Goal: Task Accomplishment & Management: Use online tool/utility

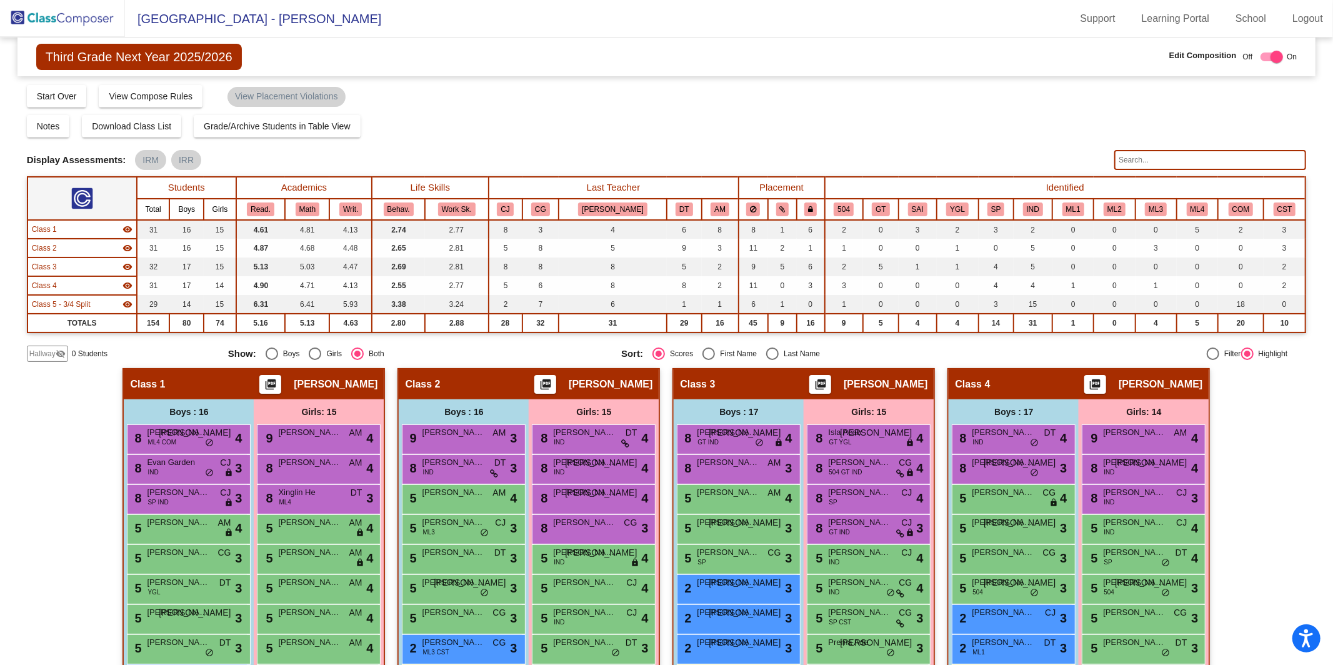
click at [74, 19] on img at bounding box center [62, 18] width 125 height 37
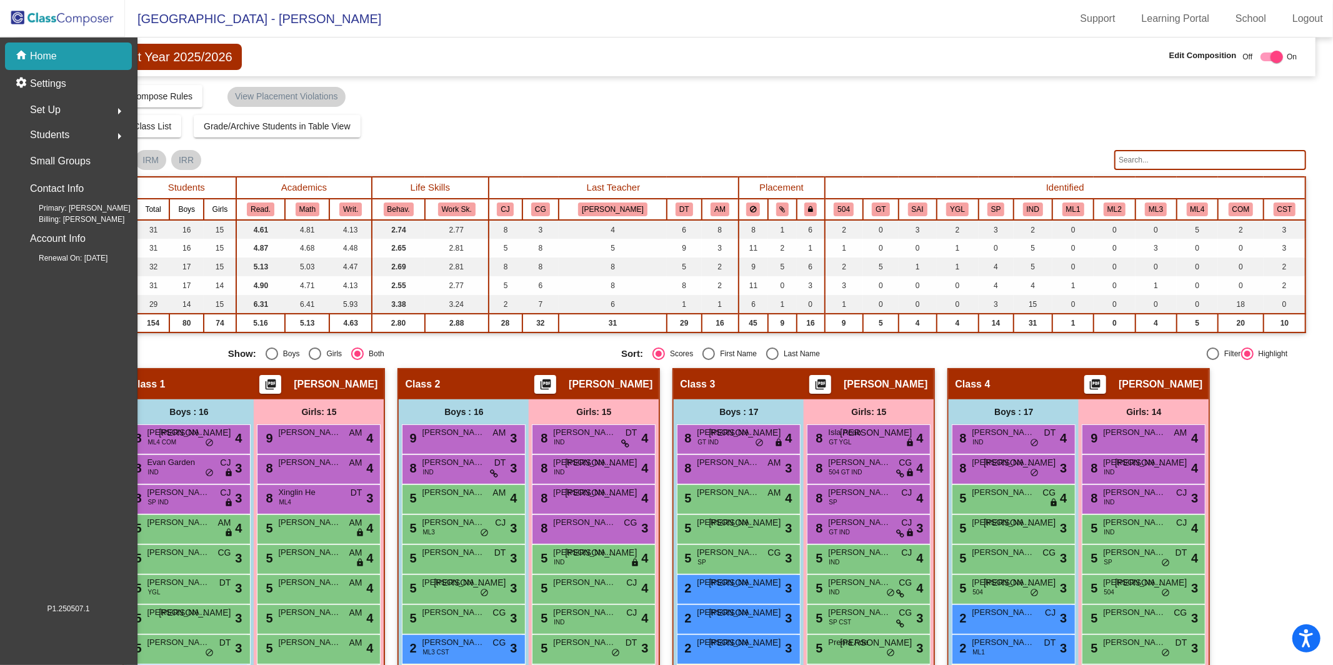
click at [74, 19] on img at bounding box center [62, 18] width 125 height 37
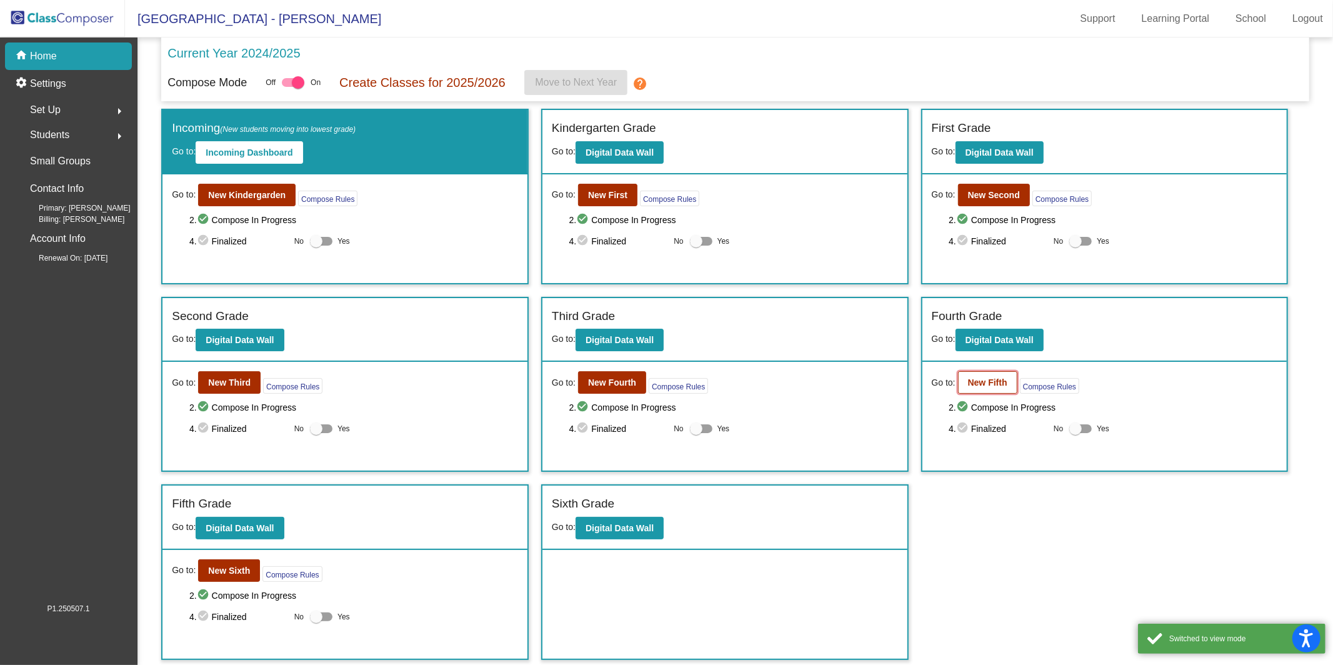
click at [979, 381] on b "New Fifth" at bounding box center [987, 382] width 39 height 10
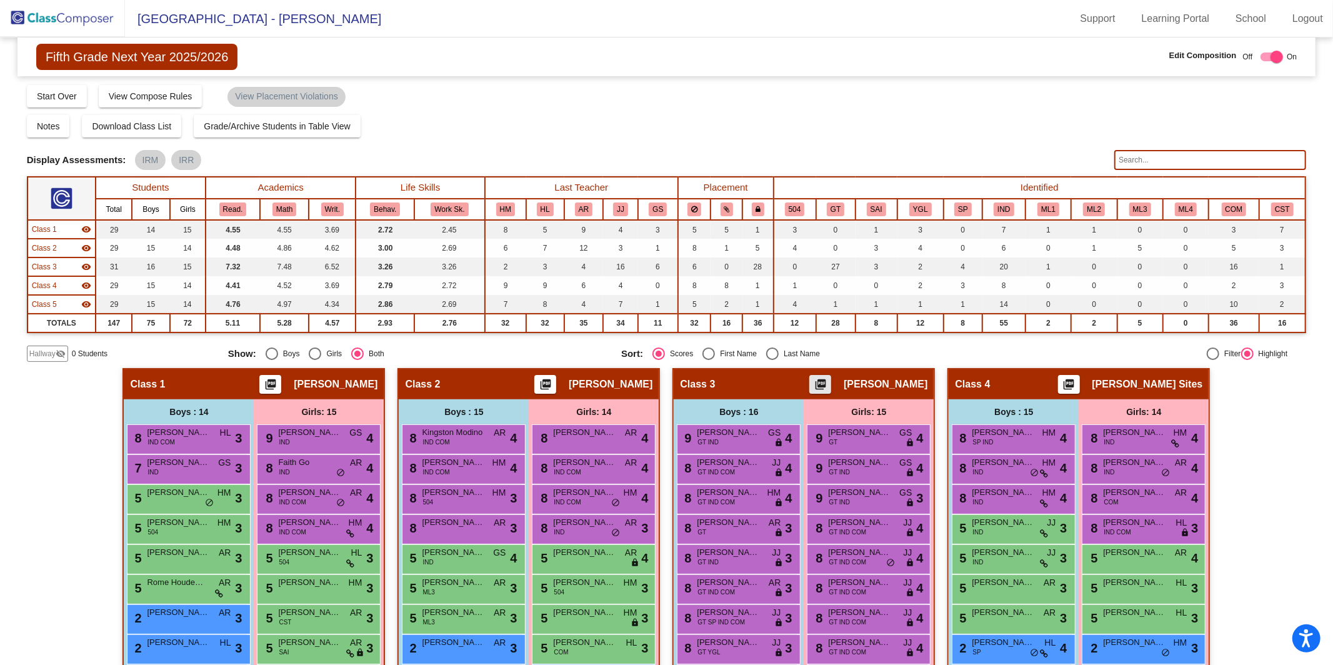
click at [828, 383] on mat-icon "picture_as_pdf" at bounding box center [820, 386] width 15 height 17
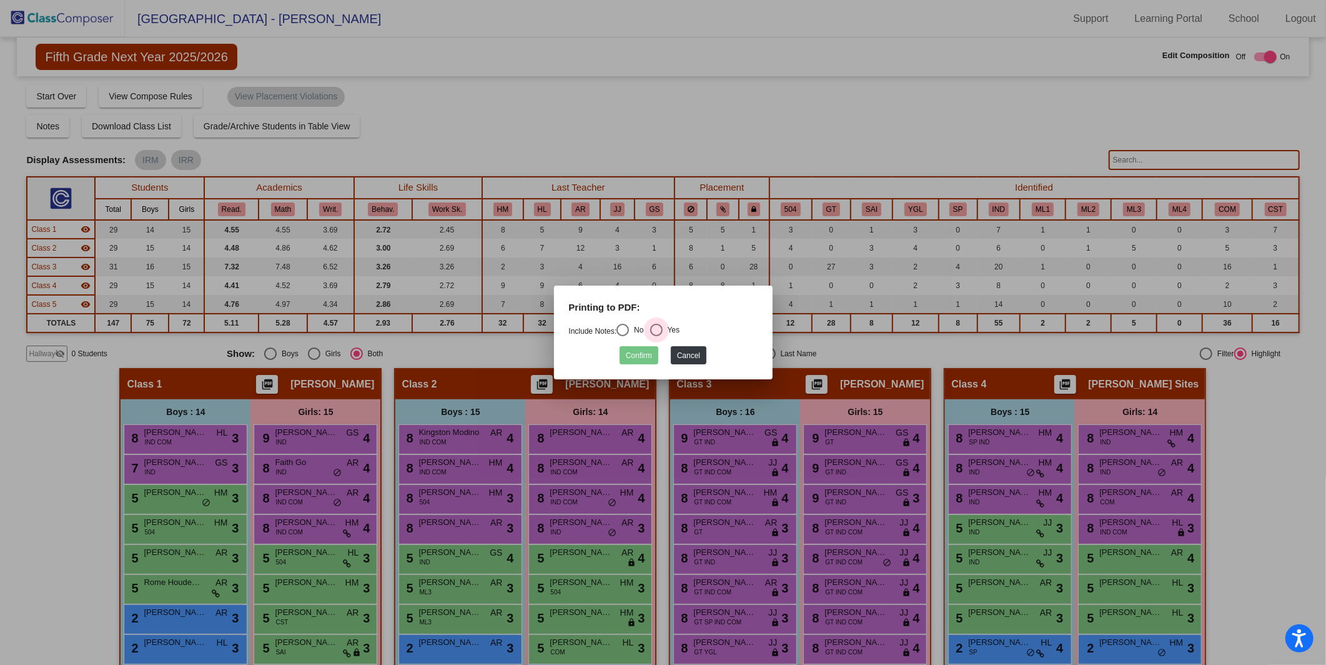
click at [663, 330] on div "Select an option" at bounding box center [656, 330] width 12 height 12
click at [657, 336] on input "Yes" at bounding box center [656, 336] width 1 height 1
radio input "true"
click at [644, 359] on button "Confirm" at bounding box center [639, 355] width 39 height 18
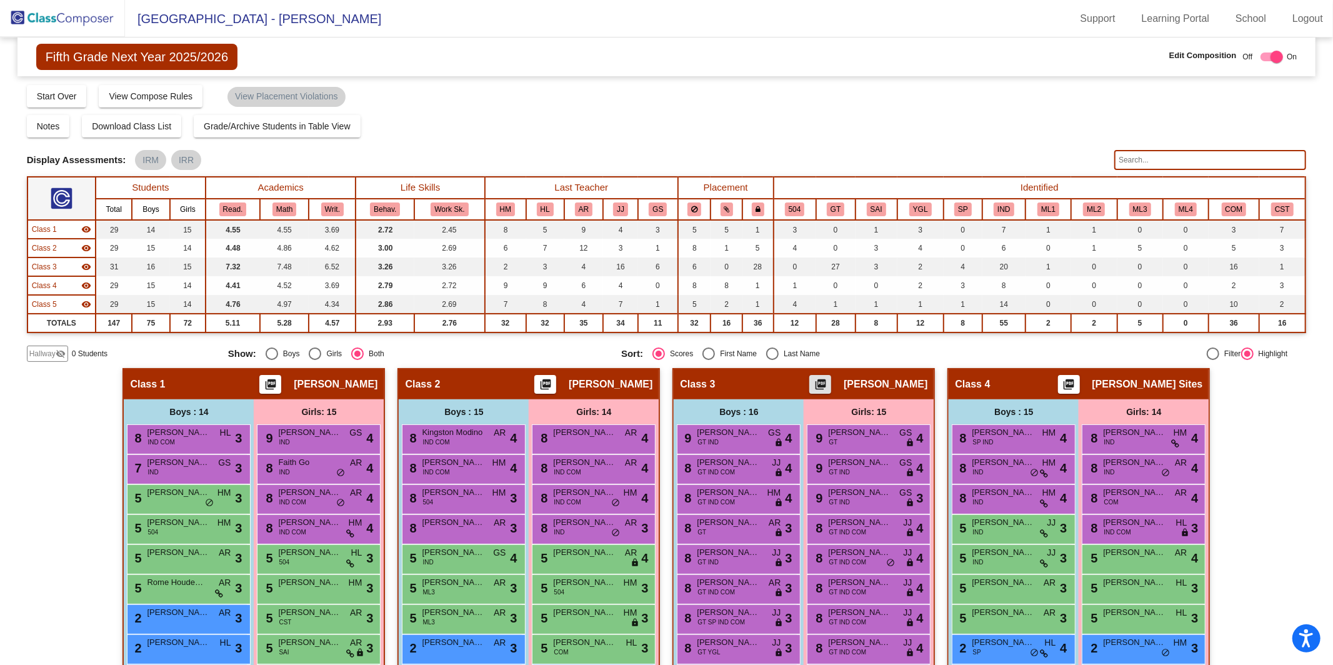
click at [82, 22] on img at bounding box center [62, 18] width 125 height 37
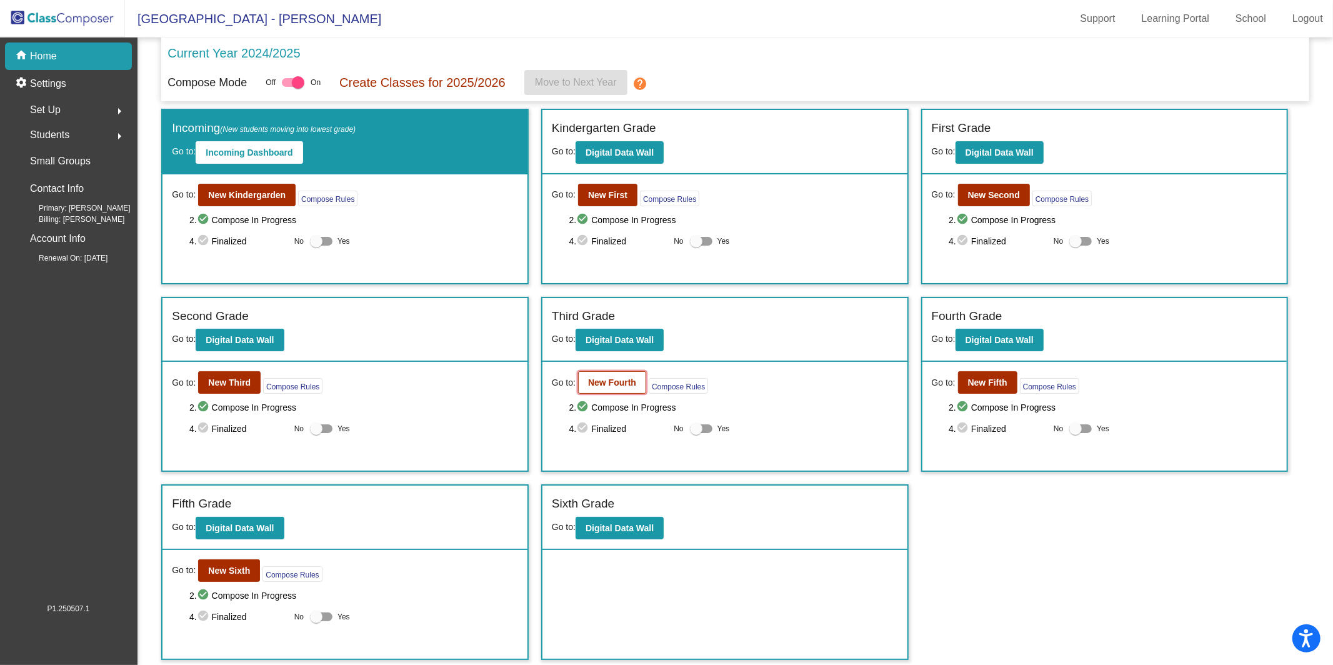
click at [624, 378] on b "New Fourth" at bounding box center [612, 382] width 48 height 10
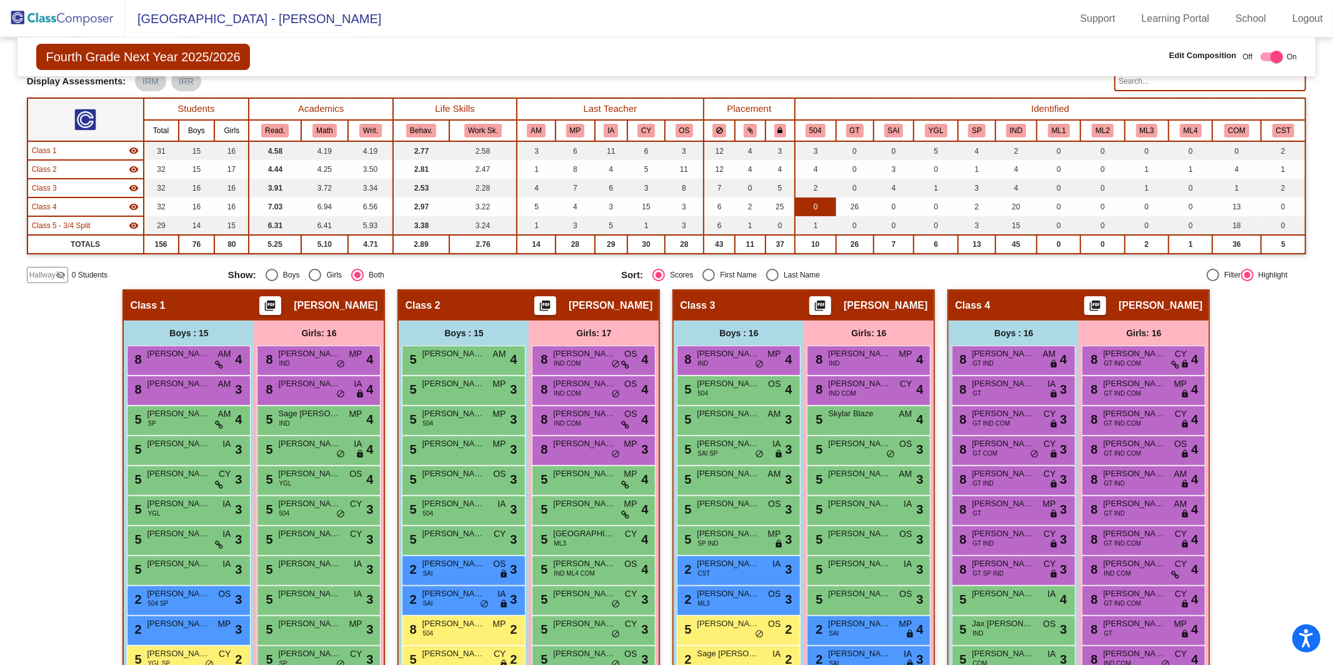
scroll to position [71, 0]
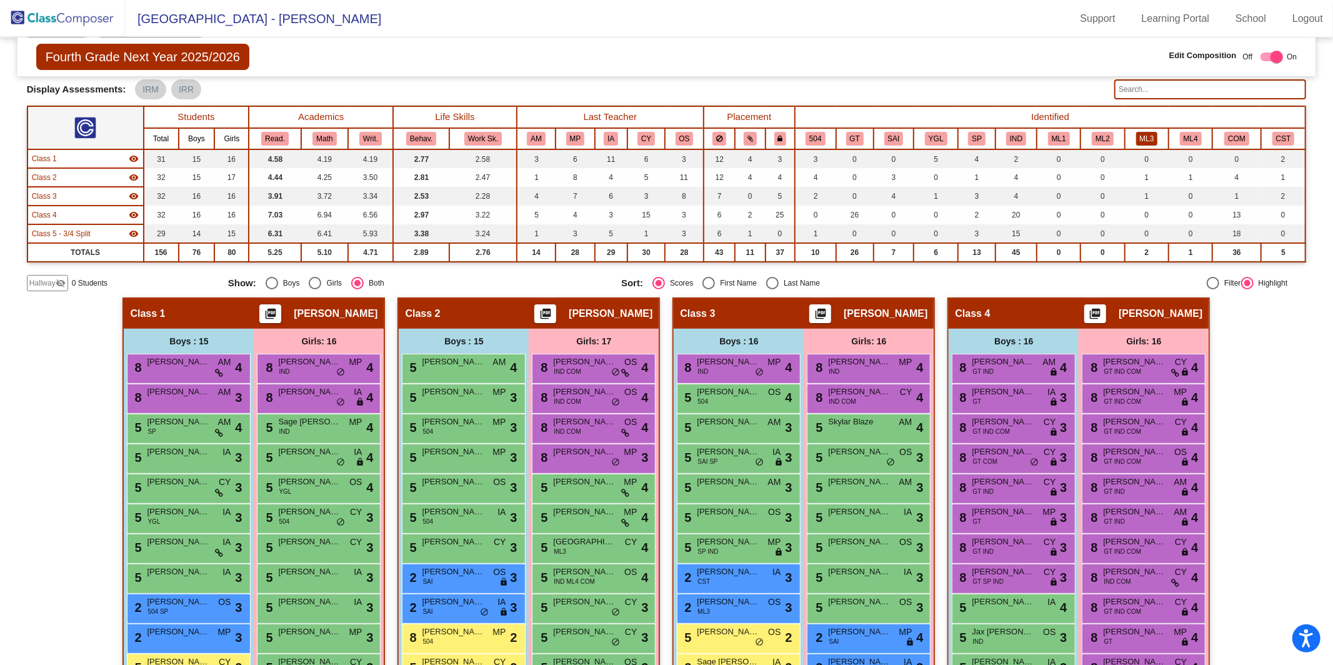
click at [1138, 139] on button "ML3" at bounding box center [1147, 139] width 22 height 14
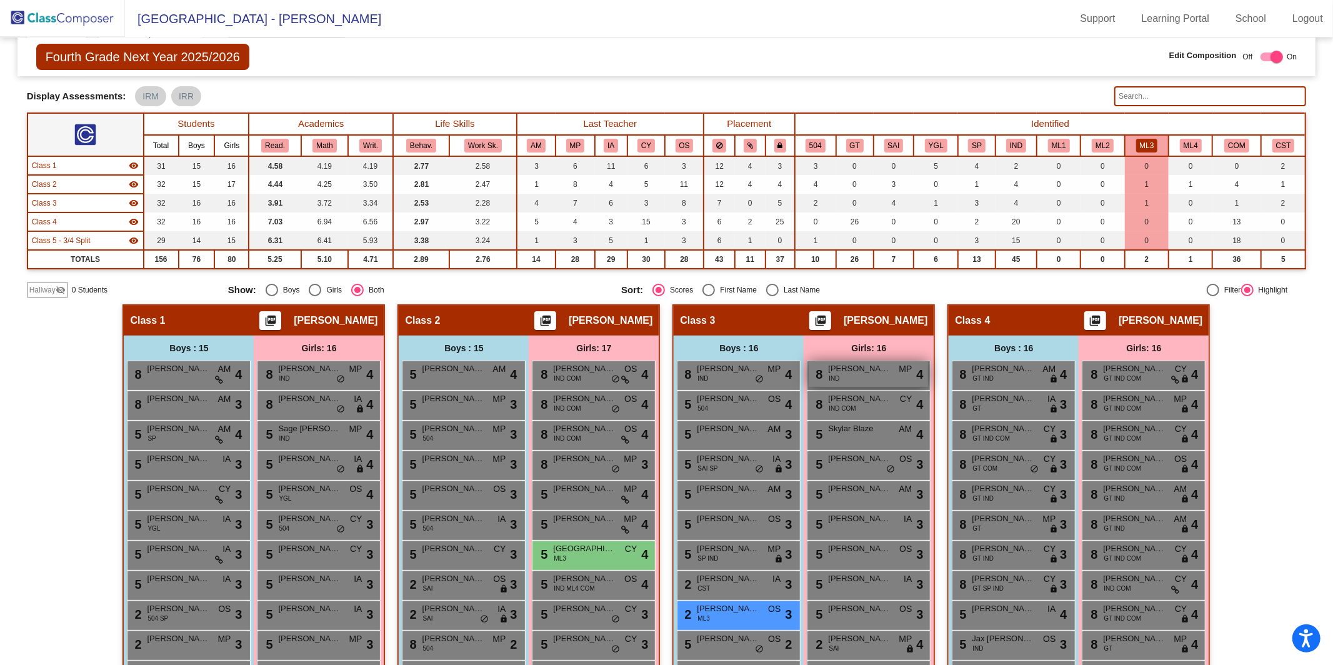
scroll to position [55, 0]
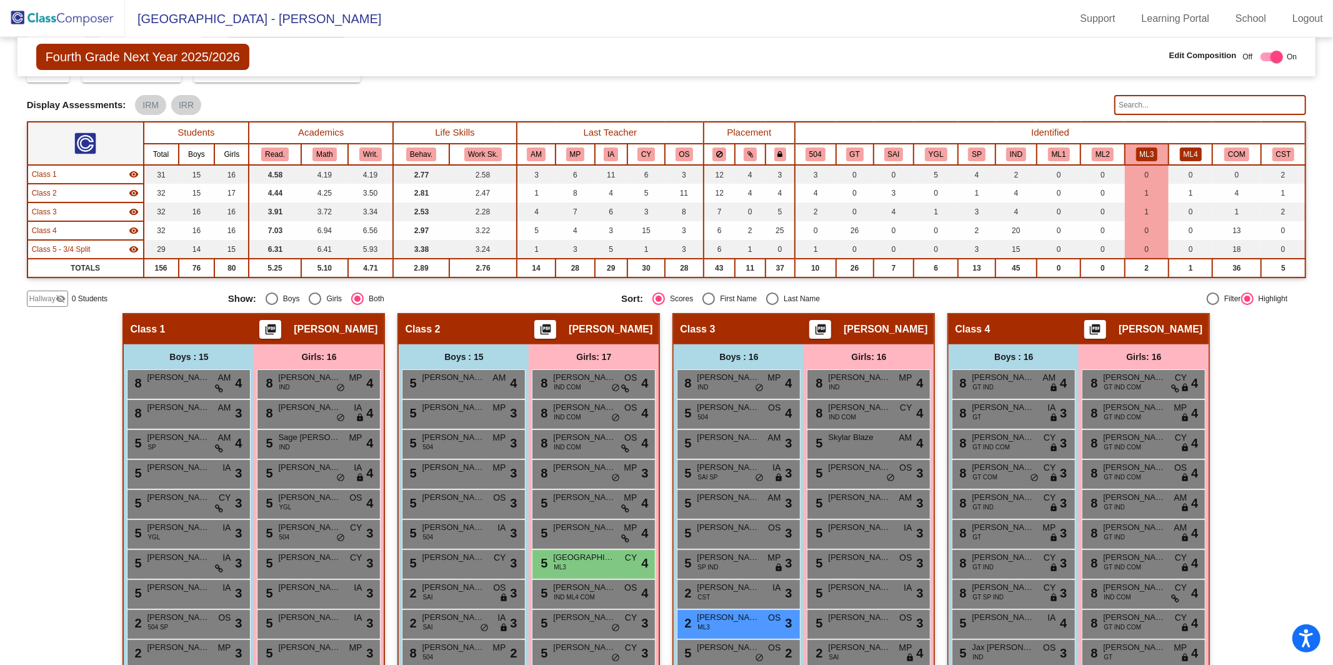
click at [1184, 155] on button "ML4" at bounding box center [1191, 154] width 22 height 14
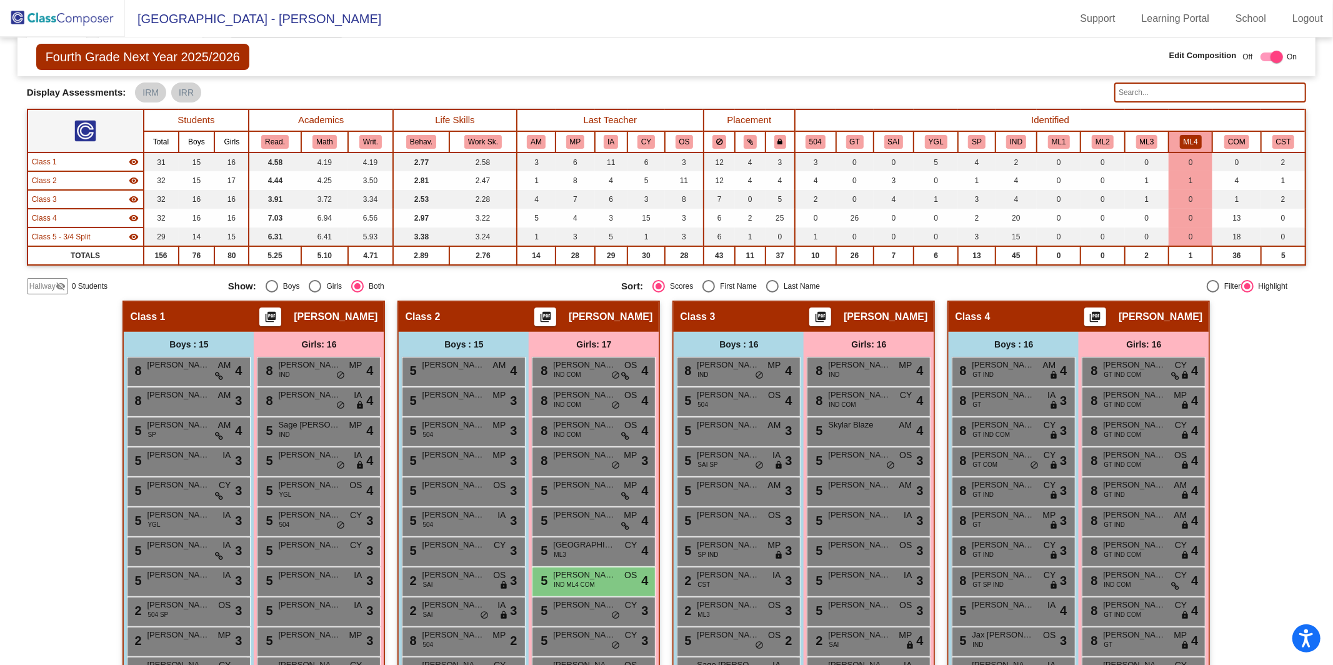
scroll to position [0, 0]
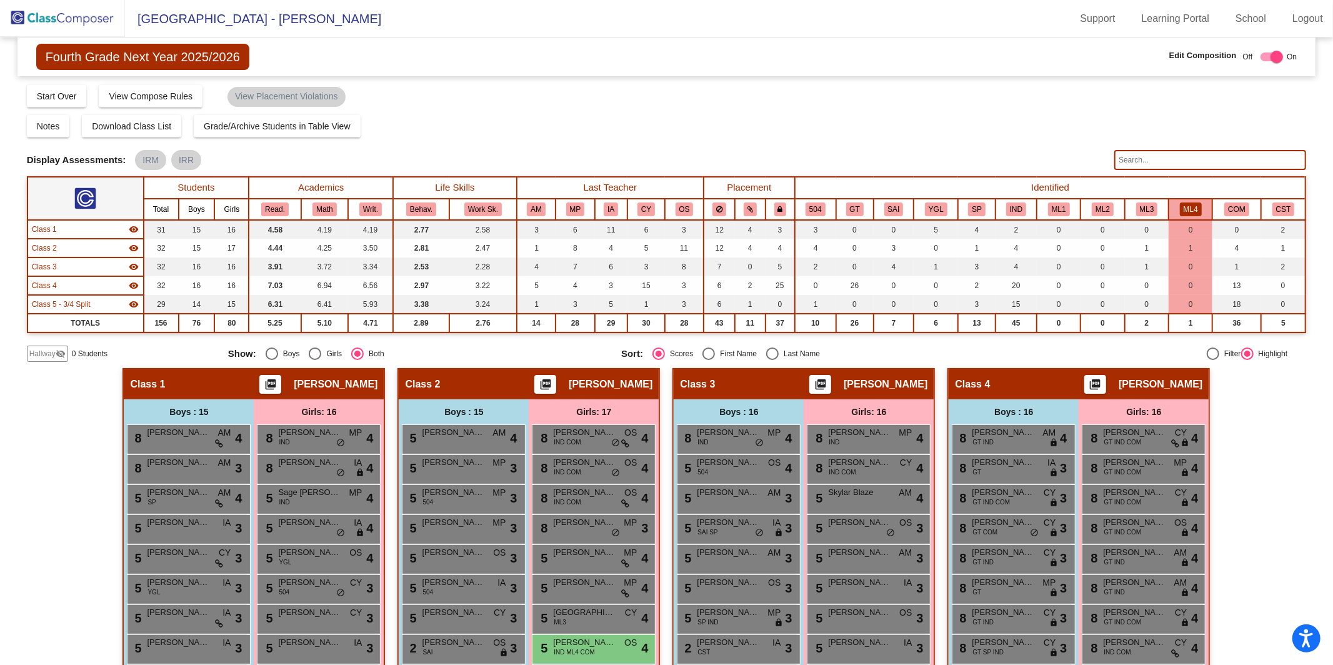
click at [66, 24] on img at bounding box center [62, 18] width 125 height 37
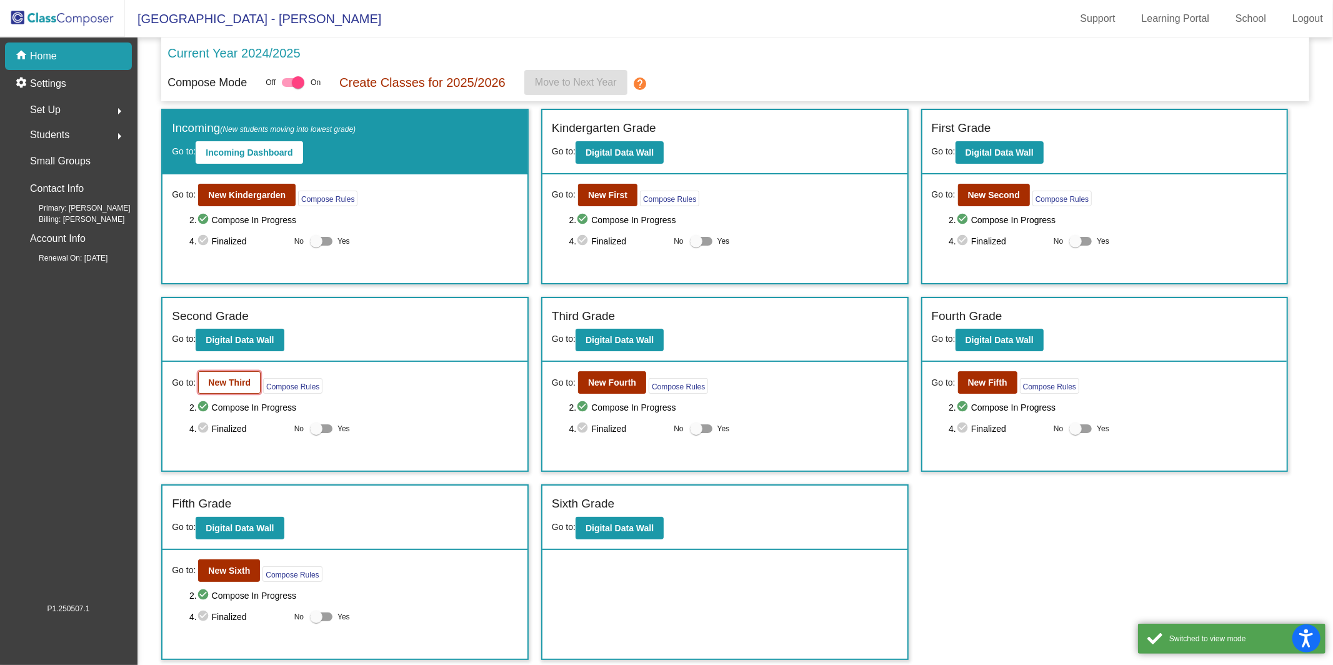
click at [225, 389] on button "New Third" at bounding box center [229, 382] width 62 height 22
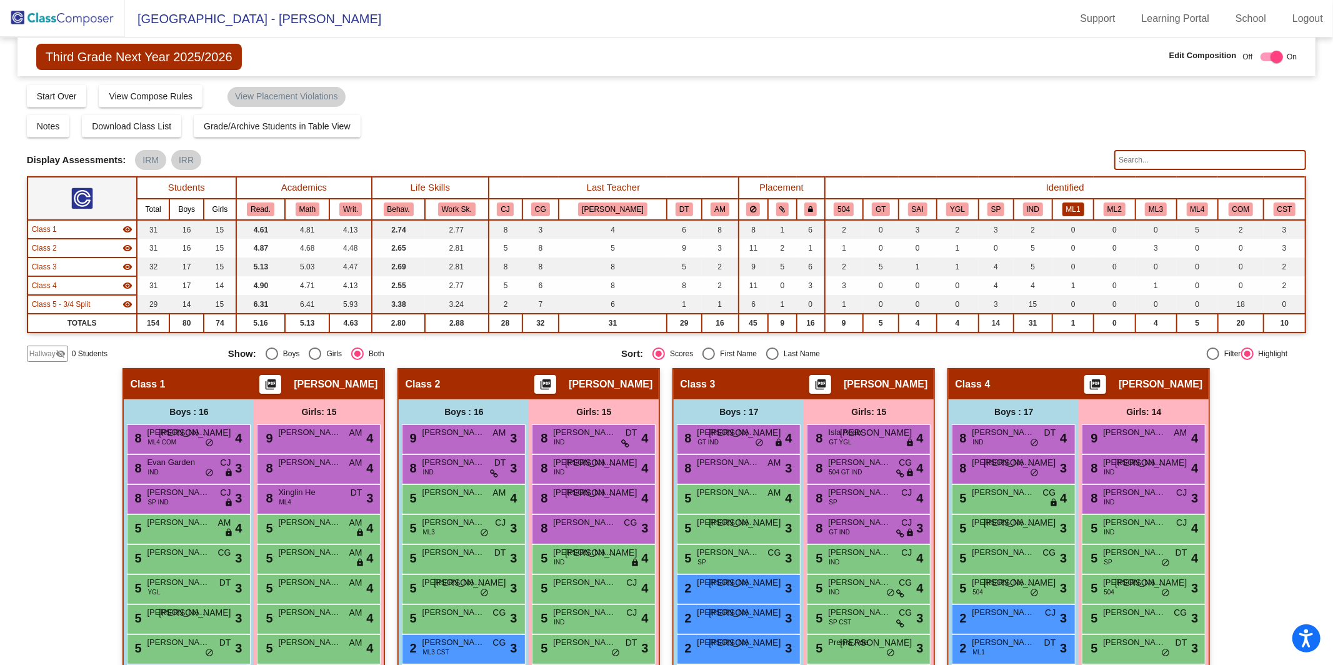
click at [1062, 213] on button "ML1" at bounding box center [1073, 209] width 22 height 14
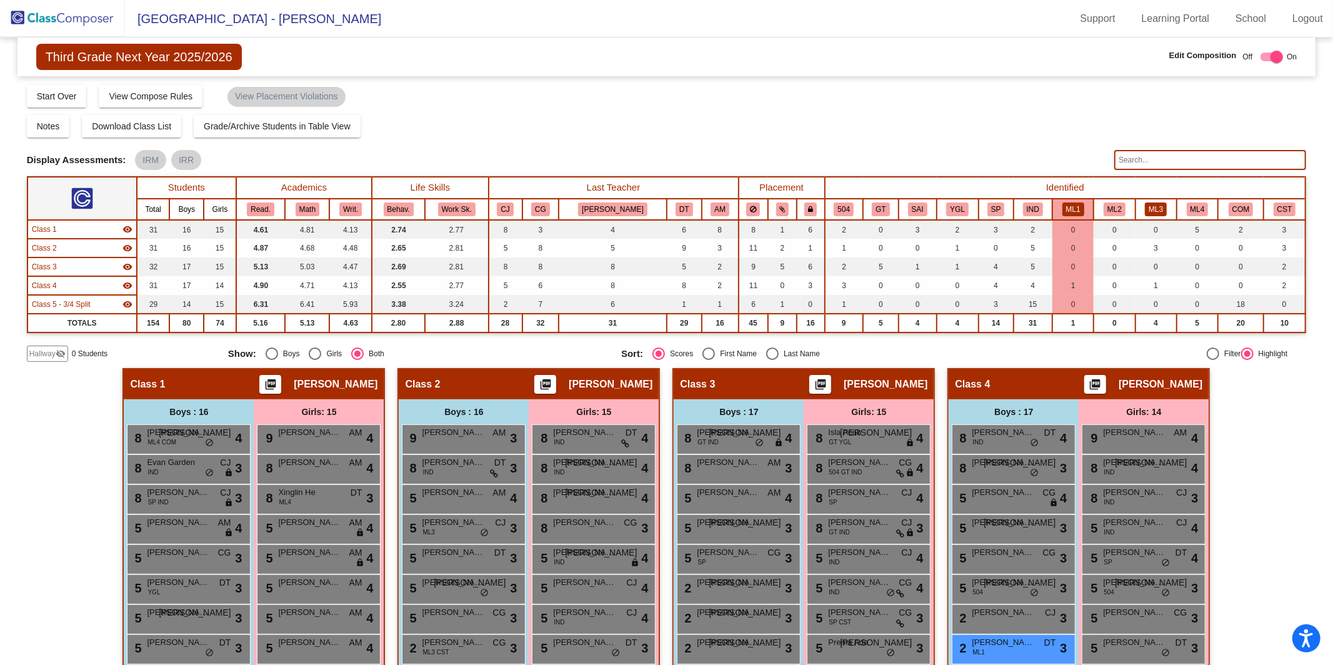
click at [1145, 208] on button "ML3" at bounding box center [1156, 209] width 22 height 14
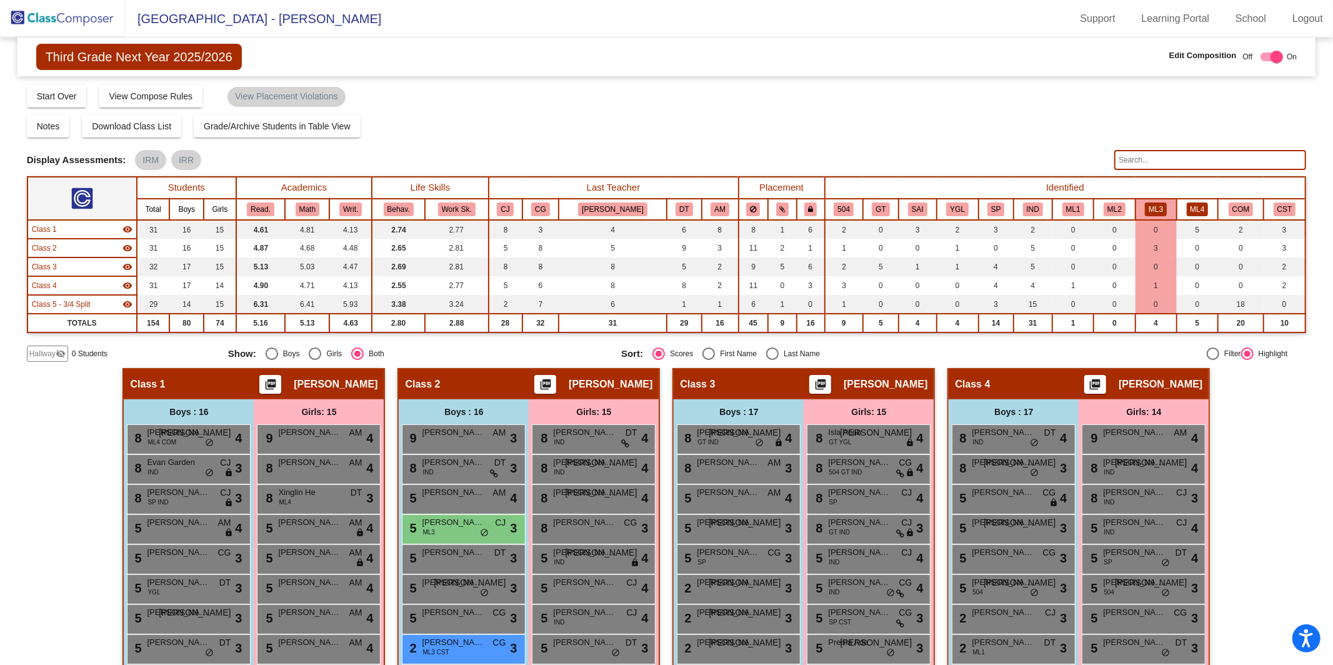
click at [1191, 204] on button "ML4" at bounding box center [1198, 209] width 22 height 14
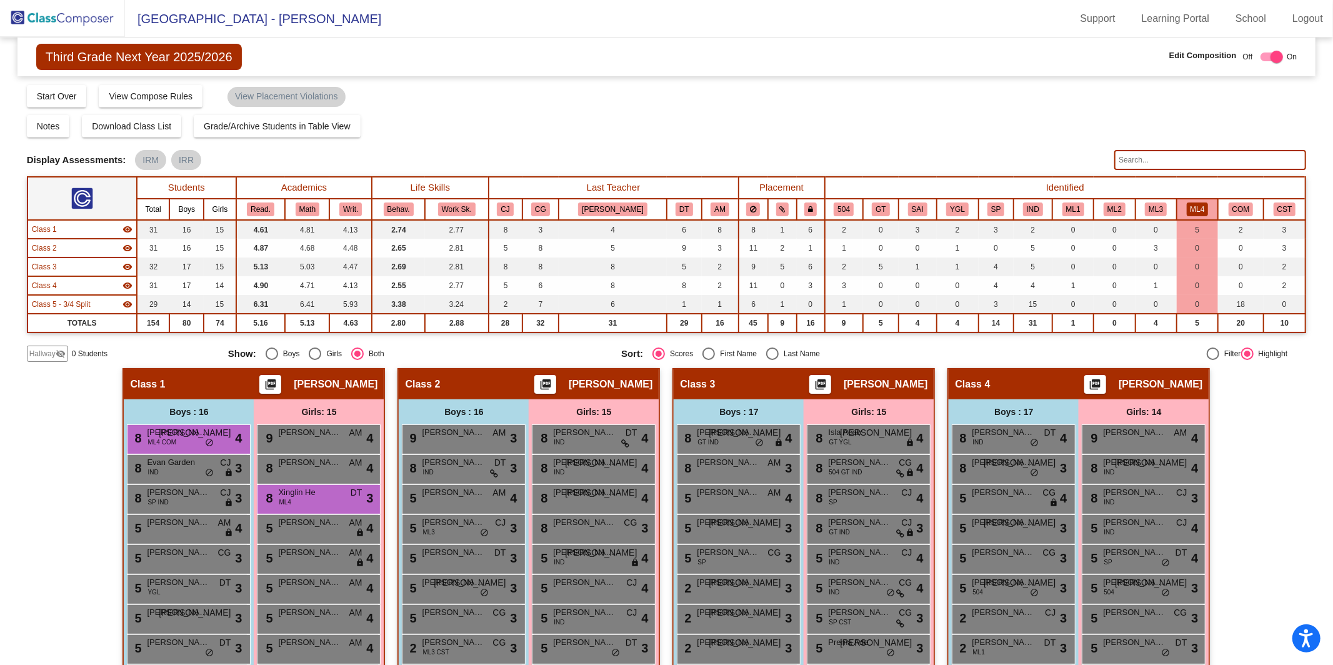
click at [61, 11] on img at bounding box center [62, 18] width 125 height 37
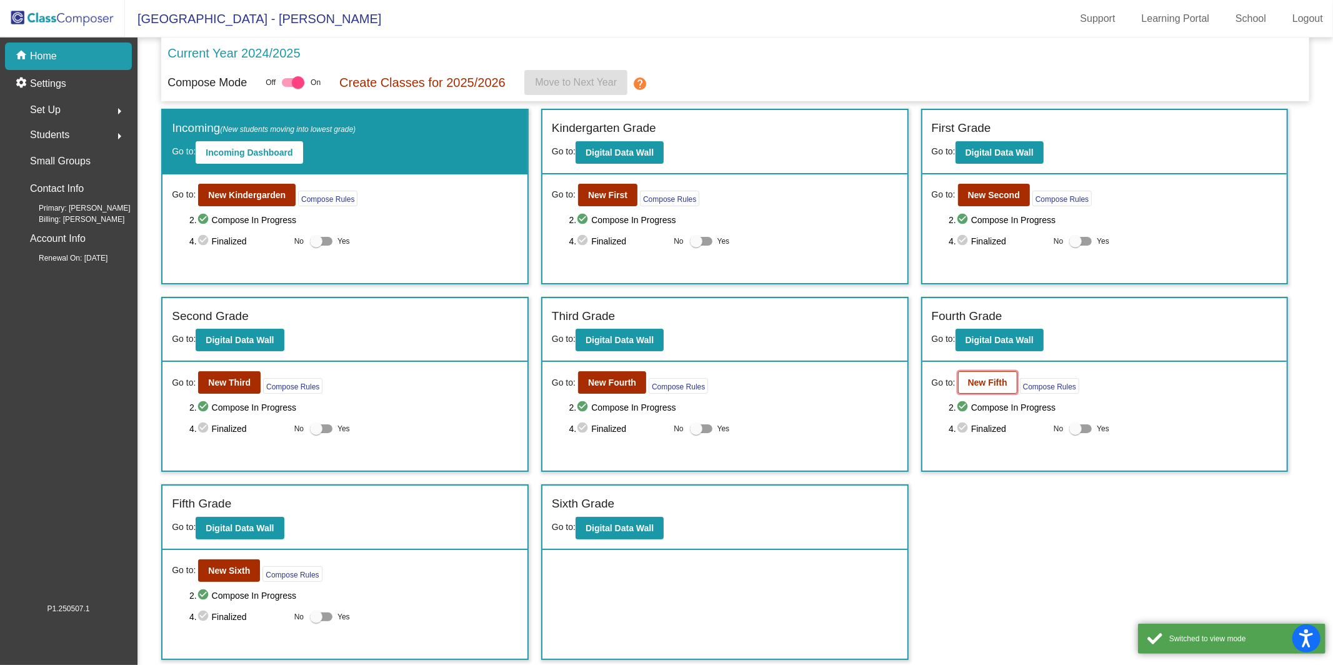
click at [999, 378] on b "New Fifth" at bounding box center [987, 382] width 39 height 10
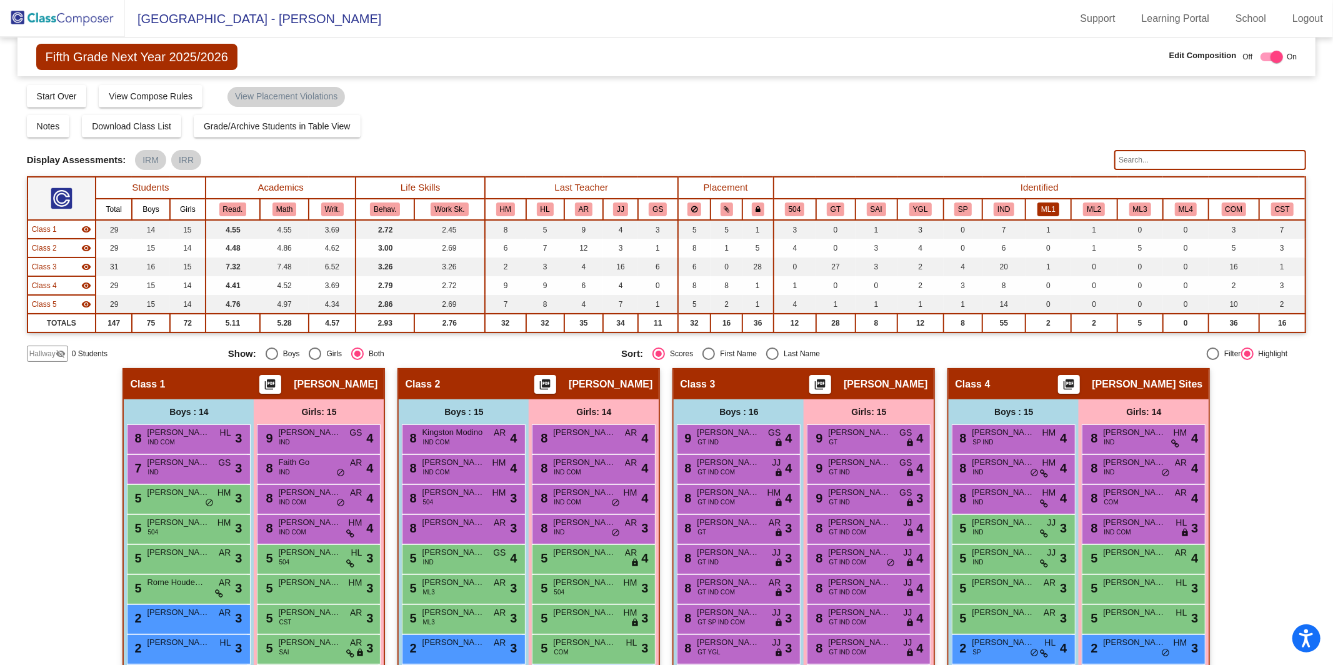
click at [1052, 204] on button "ML1" at bounding box center [1048, 209] width 22 height 14
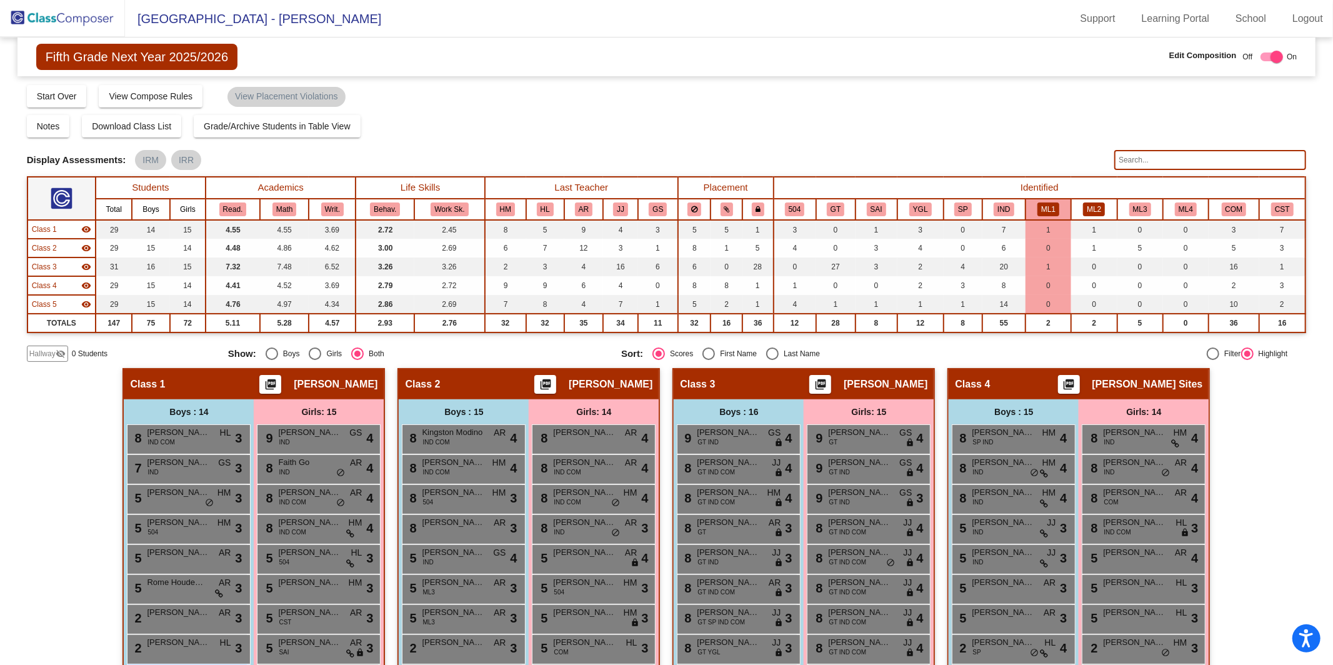
click at [1095, 204] on button "ML2" at bounding box center [1094, 209] width 22 height 14
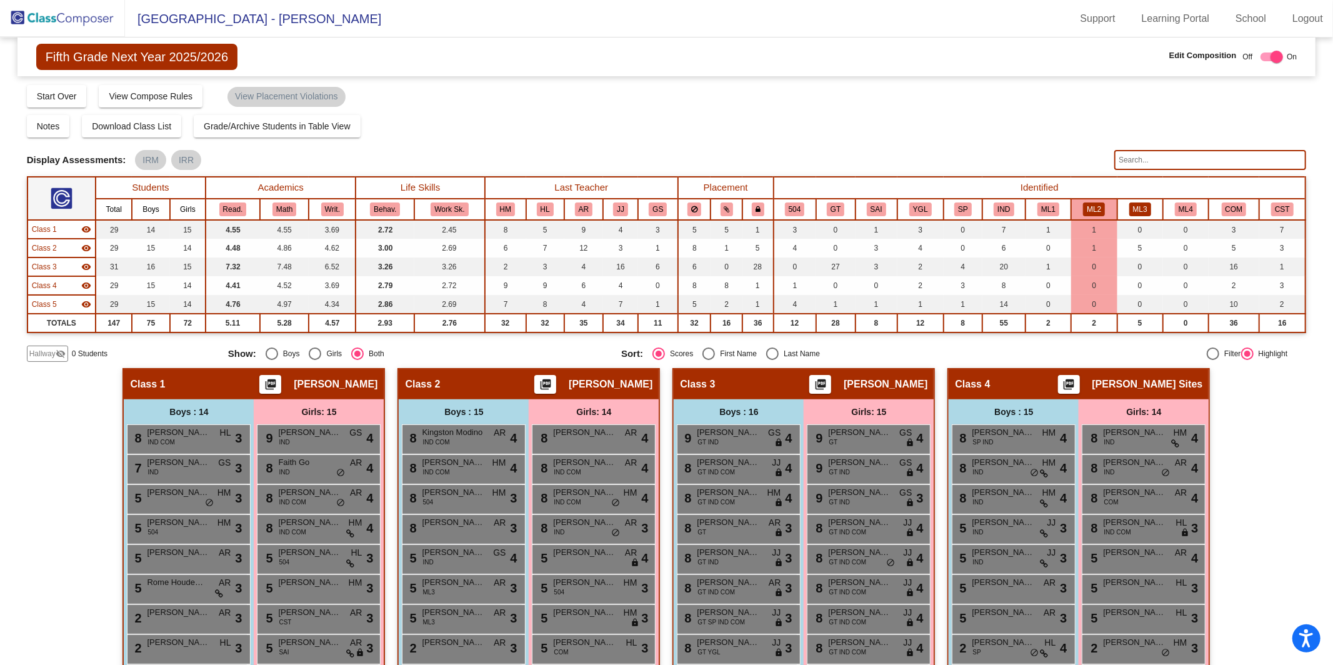
click at [1133, 212] on button "ML3" at bounding box center [1140, 209] width 22 height 14
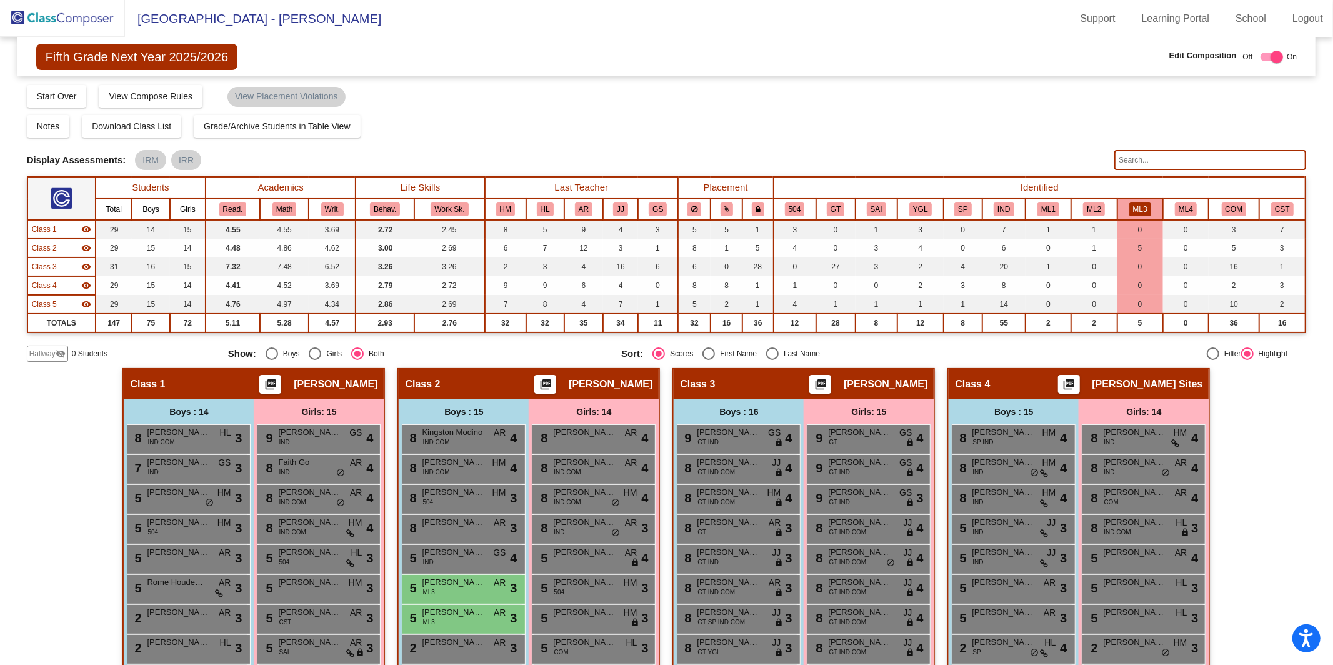
click at [94, 15] on img at bounding box center [62, 18] width 125 height 37
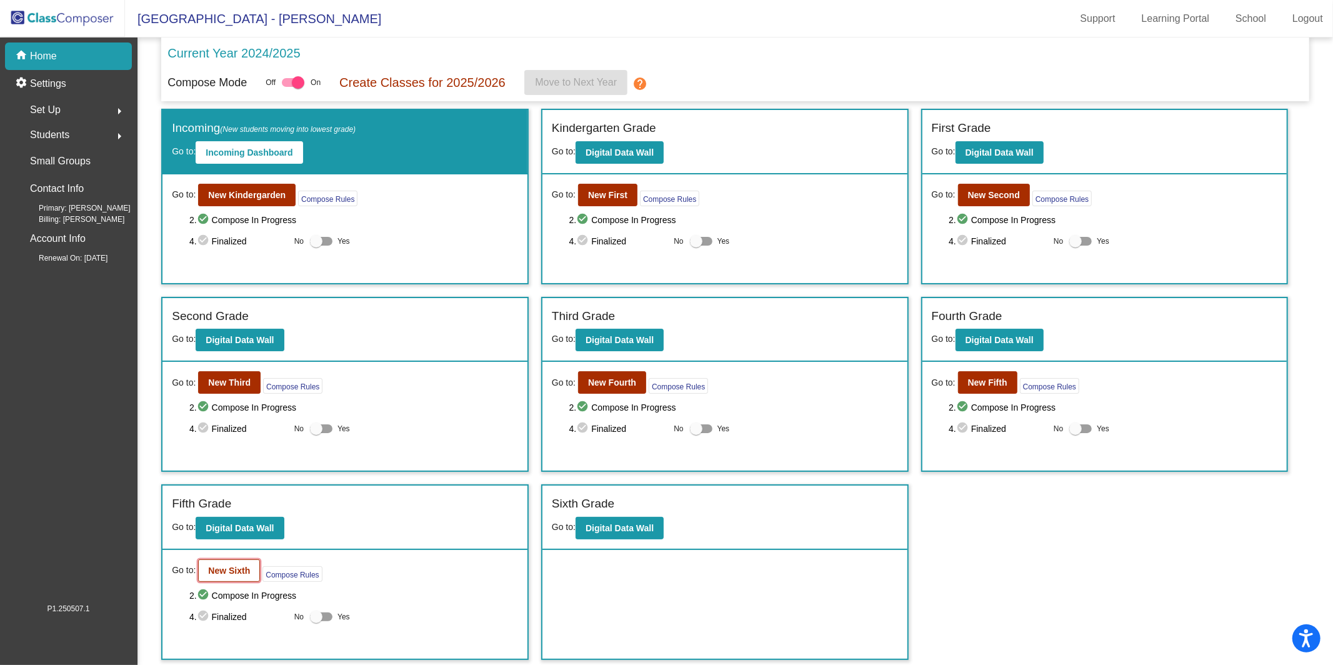
click at [245, 565] on b "New Sixth" at bounding box center [229, 570] width 42 height 10
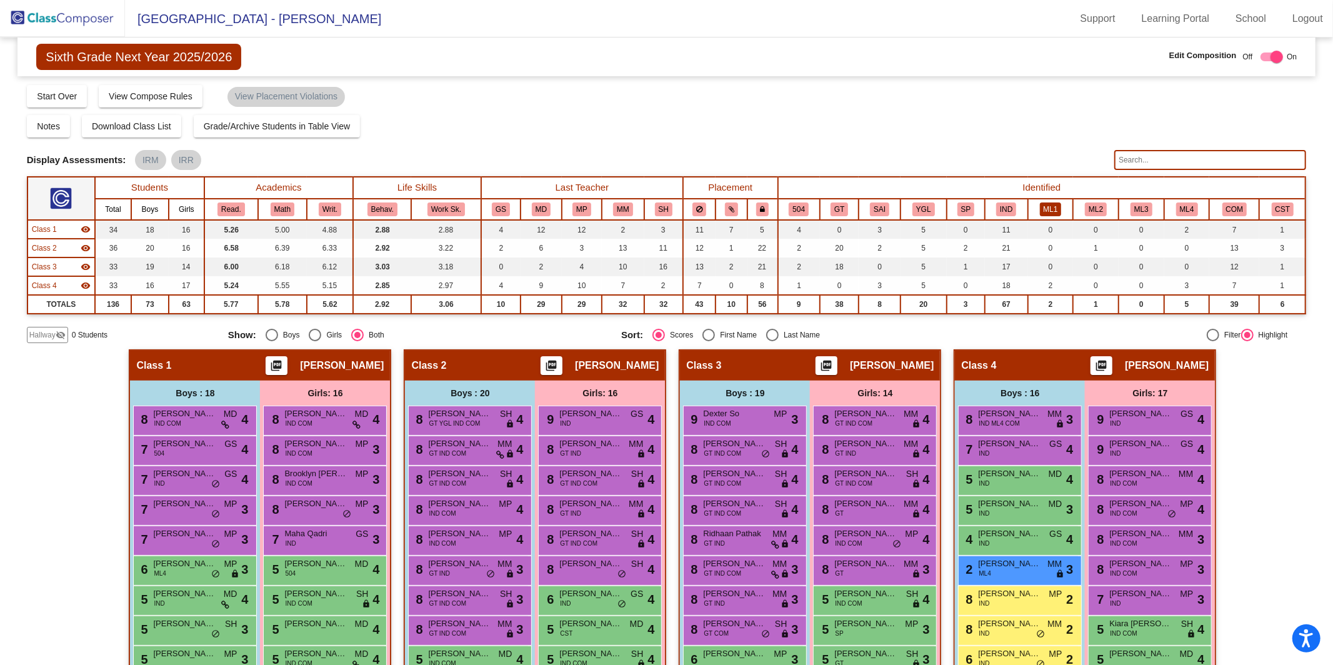
click at [1048, 206] on button "ML1" at bounding box center [1051, 209] width 22 height 14
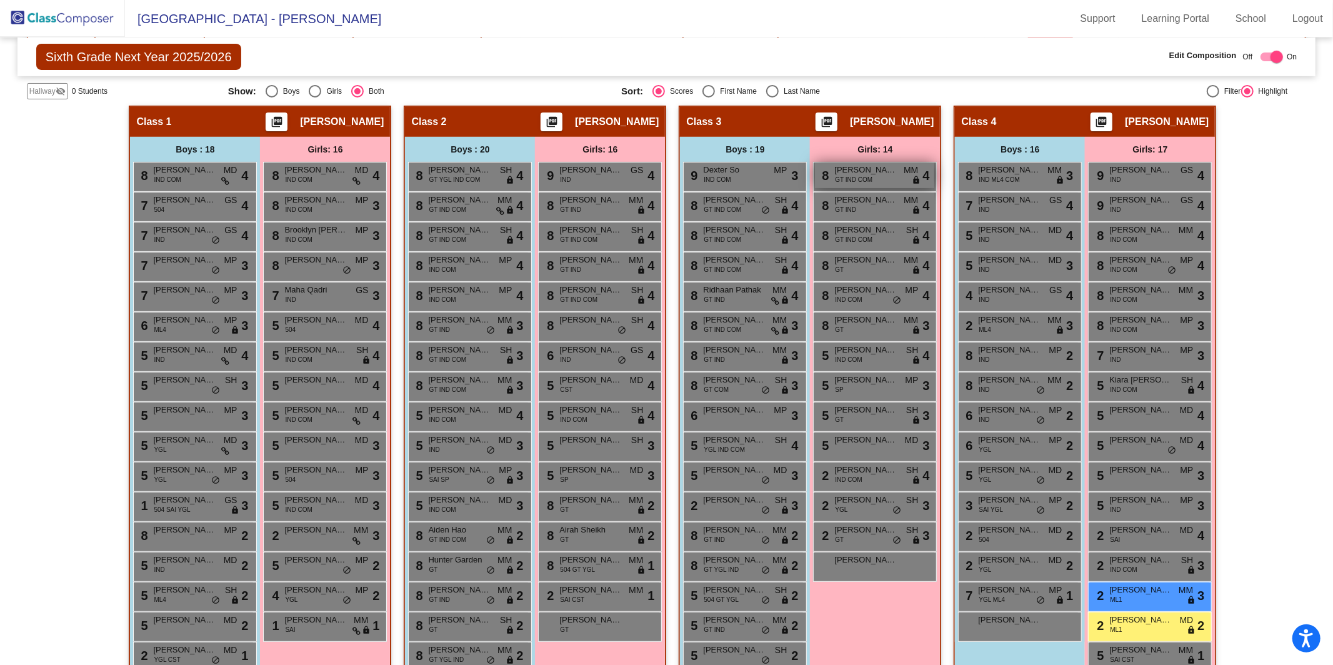
scroll to position [122, 0]
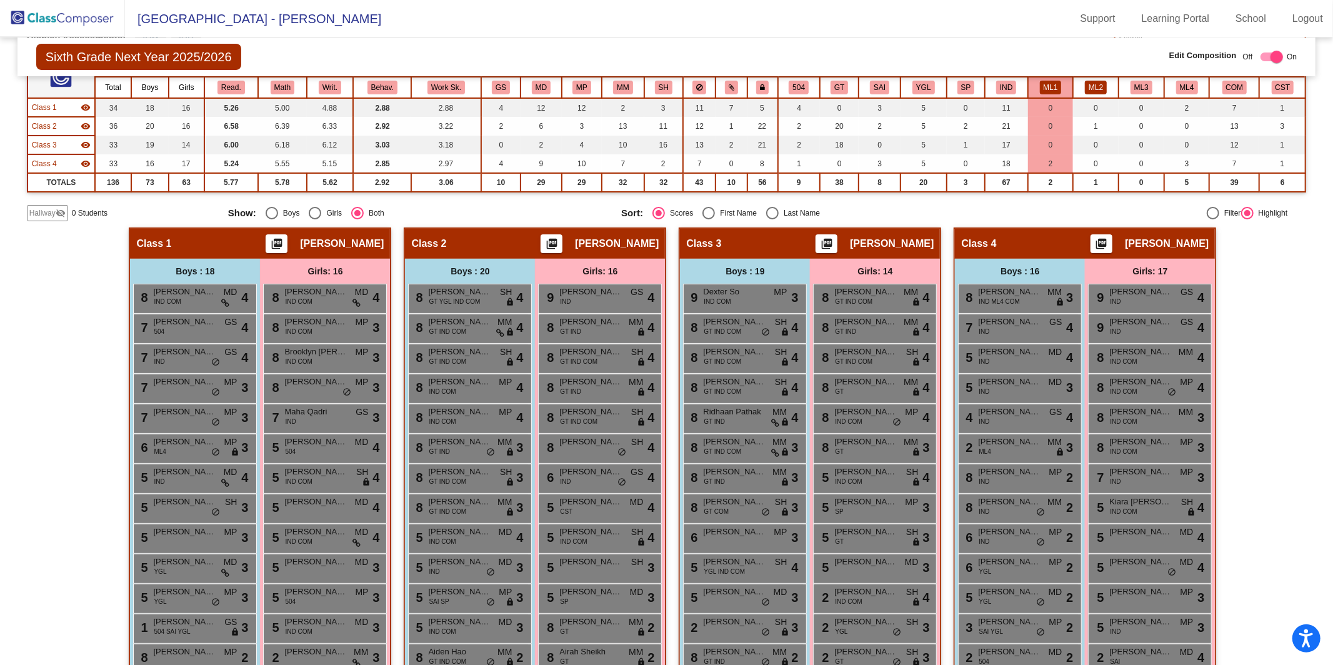
click at [1097, 88] on button "ML2" at bounding box center [1096, 88] width 22 height 14
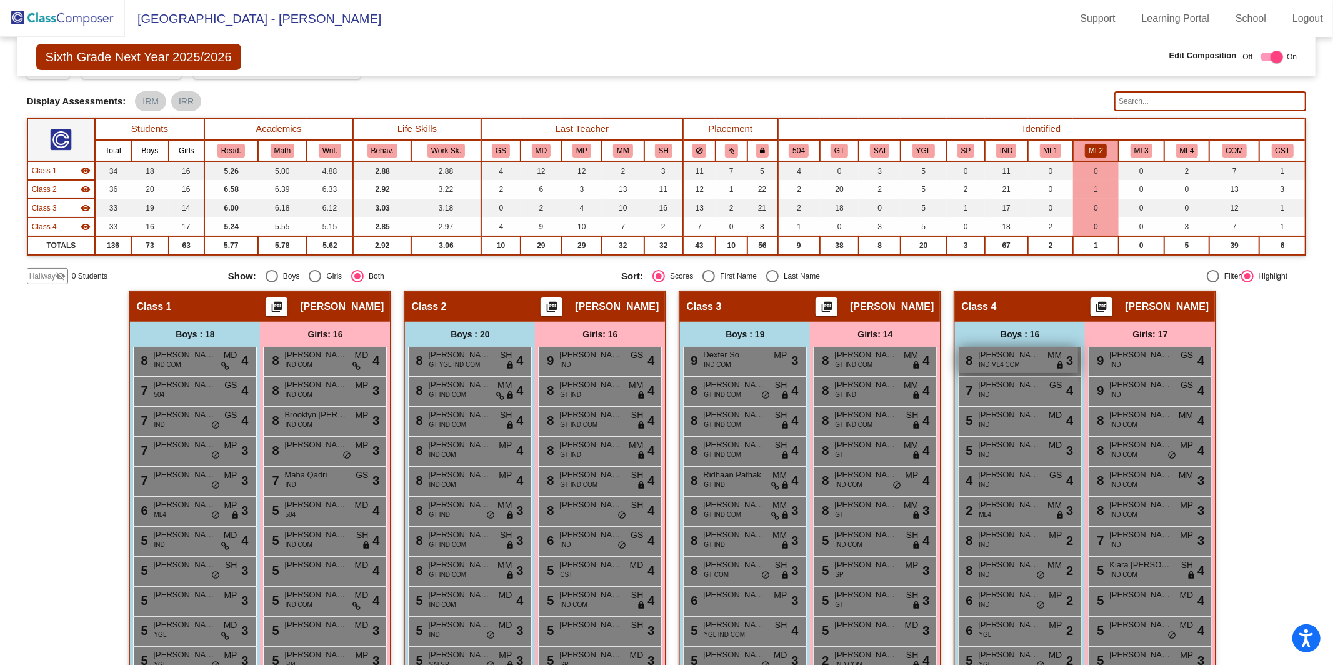
scroll to position [0, 0]
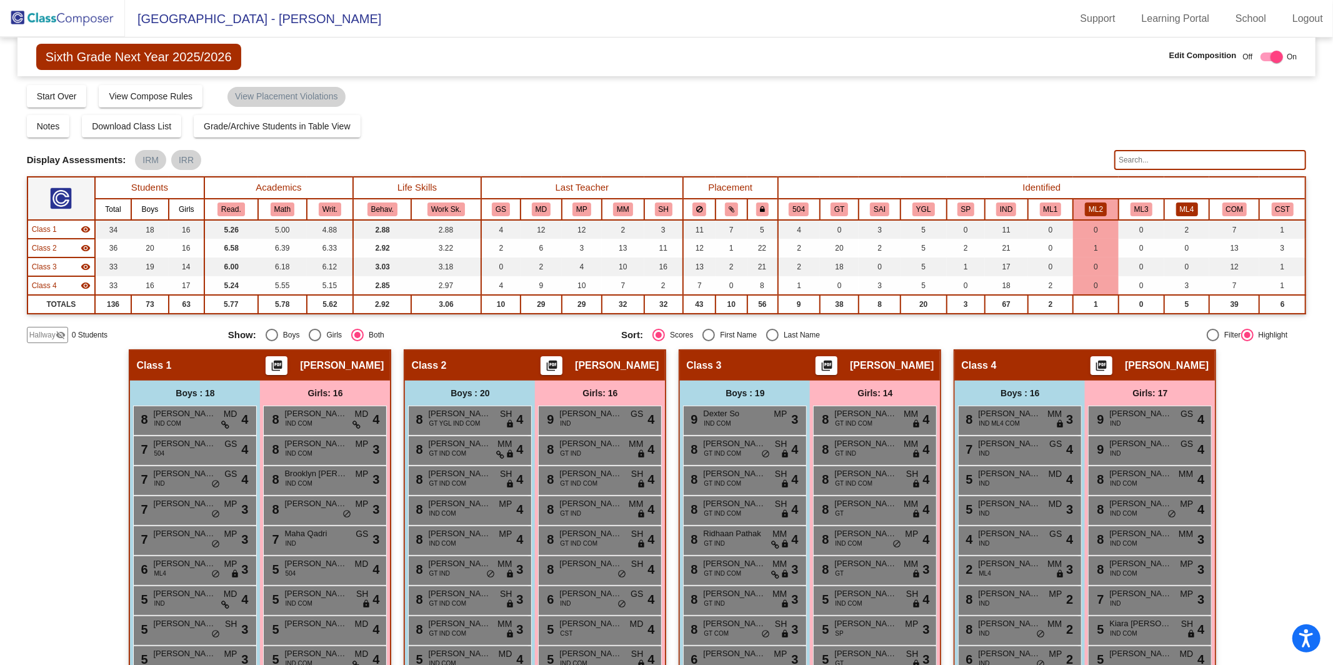
click at [1181, 204] on button "ML4" at bounding box center [1187, 209] width 22 height 14
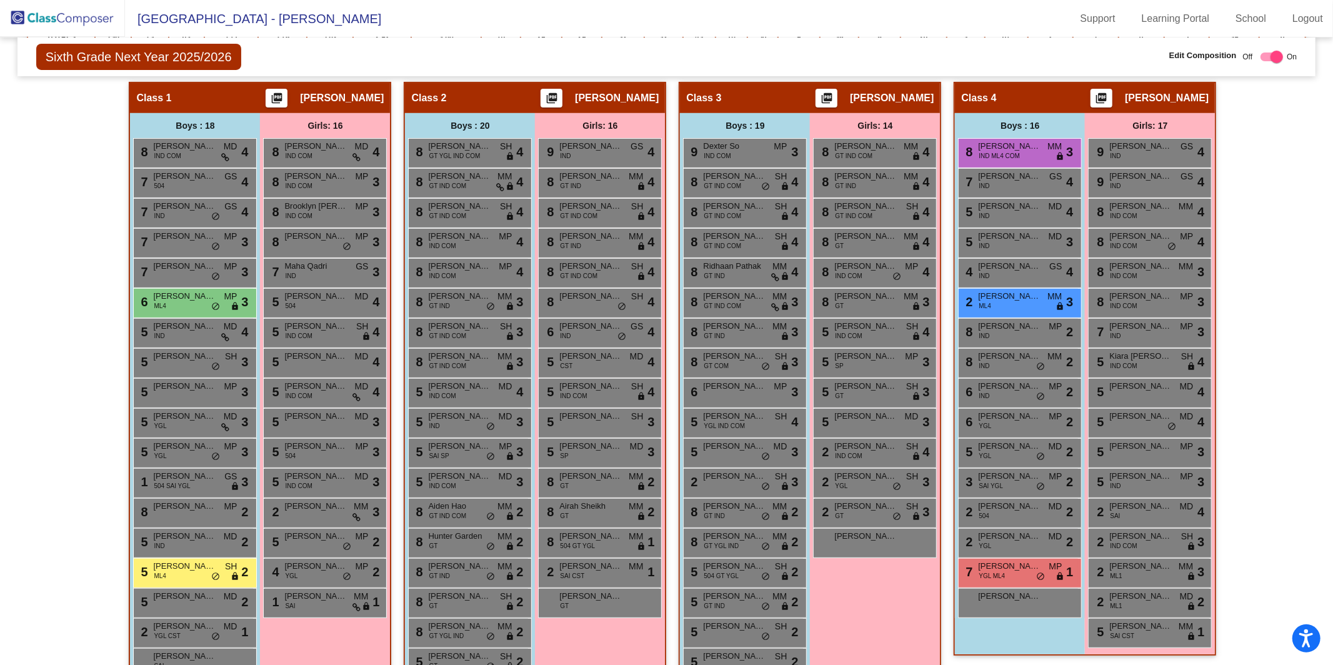
scroll to position [255, 0]
